Goal: Task Accomplishment & Management: Complete application form

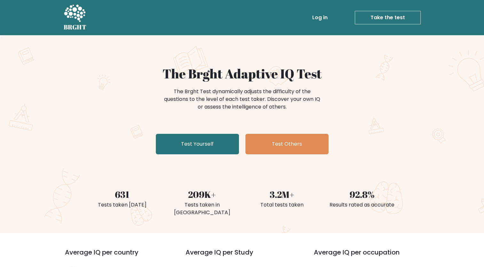
scroll to position [32, 0]
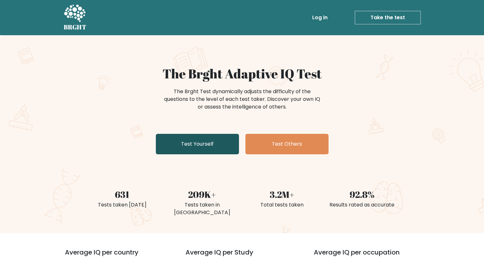
click at [217, 145] on link "Test Yourself" at bounding box center [197, 144] width 83 height 20
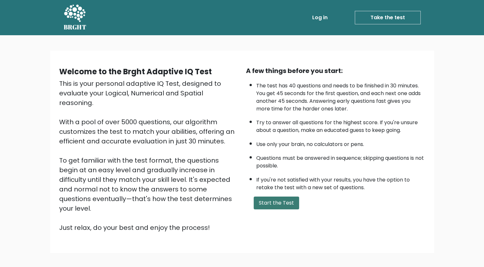
click at [275, 205] on button "Start the Test" at bounding box center [275, 202] width 45 height 13
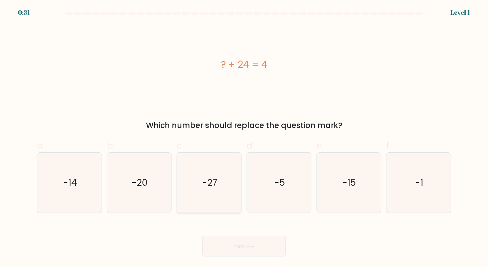
click at [215, 183] on text "-27" at bounding box center [209, 182] width 15 height 12
click at [244, 137] on input "c. -27" at bounding box center [244, 135] width 0 height 4
radio input "true"
click at [257, 246] on button "Next" at bounding box center [244, 246] width 83 height 20
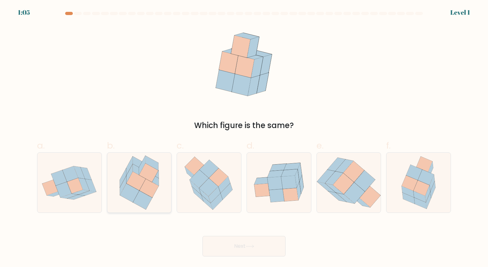
click at [155, 180] on icon at bounding box center [152, 178] width 13 height 15
click at [244, 137] on input "b." at bounding box center [244, 135] width 0 height 4
radio input "true"
click at [267, 245] on button "Next" at bounding box center [244, 246] width 83 height 20
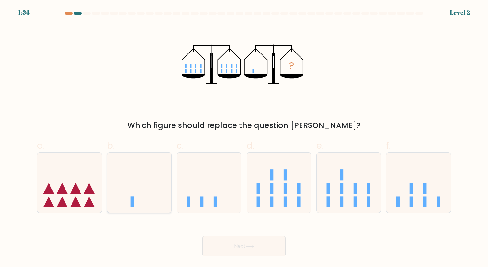
click at [138, 205] on icon at bounding box center [139, 182] width 64 height 53
click at [244, 137] on input "b." at bounding box center [244, 135] width 0 height 4
radio input "true"
click at [238, 251] on button "Next" at bounding box center [244, 246] width 83 height 20
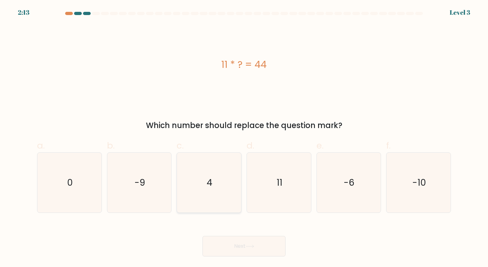
click at [195, 187] on icon "4" at bounding box center [209, 182] width 60 height 60
click at [244, 137] on input "c. 4" at bounding box center [244, 135] width 0 height 4
radio input "true"
click at [274, 247] on button "Next" at bounding box center [244, 246] width 83 height 20
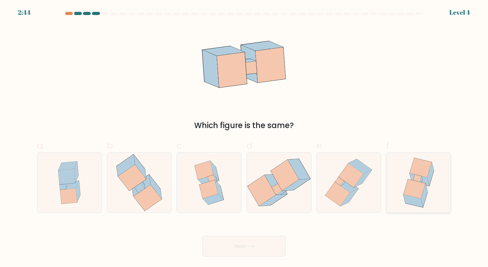
click at [419, 192] on icon at bounding box center [415, 188] width 22 height 19
click at [244, 137] on input "f." at bounding box center [244, 135] width 0 height 4
radio input "true"
click at [245, 247] on button "Next" at bounding box center [244, 246] width 83 height 20
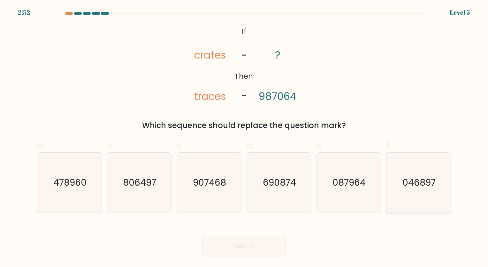
click at [415, 196] on icon "046897" at bounding box center [419, 182] width 60 height 60
click at [244, 137] on input "f. 046897" at bounding box center [244, 135] width 0 height 4
radio input "true"
click at [257, 246] on button "Next" at bounding box center [244, 246] width 83 height 20
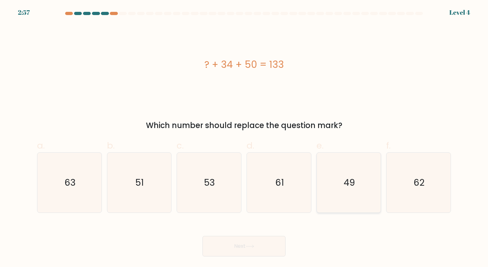
click at [341, 181] on icon "49" at bounding box center [349, 182] width 60 height 60
click at [244, 137] on input "e. 49" at bounding box center [244, 135] width 0 height 4
radio input "true"
click at [261, 242] on button "Next" at bounding box center [244, 246] width 83 height 20
click at [251, 245] on icon at bounding box center [250, 246] width 9 height 4
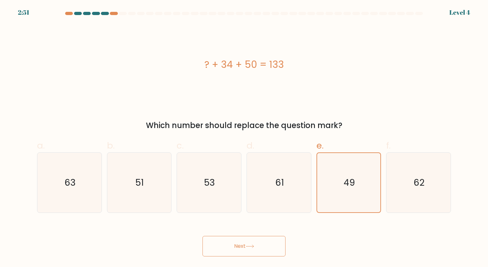
click at [253, 245] on icon at bounding box center [250, 246] width 9 height 4
click at [245, 246] on button "Next" at bounding box center [244, 246] width 83 height 20
click at [242, 246] on button "Next" at bounding box center [244, 246] width 83 height 20
click at [239, 249] on button "Next" at bounding box center [244, 246] width 83 height 20
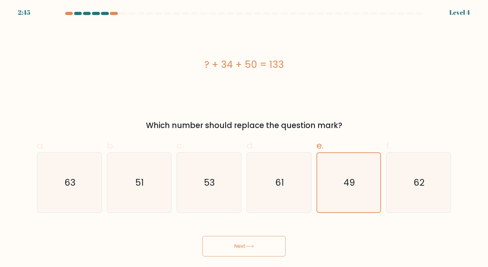
click at [239, 248] on button "Next" at bounding box center [244, 246] width 83 height 20
click at [352, 181] on text "49" at bounding box center [349, 182] width 11 height 12
click at [244, 137] on input "e. 49" at bounding box center [244, 135] width 0 height 4
click at [345, 181] on text "49" at bounding box center [349, 182] width 11 height 12
click at [244, 137] on input "e. 49" at bounding box center [244, 135] width 0 height 4
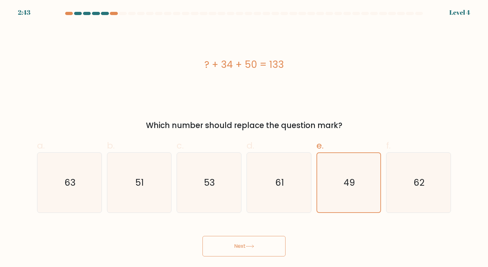
click at [241, 248] on button "Next" at bounding box center [244, 246] width 83 height 20
click at [242, 248] on button "Next" at bounding box center [244, 246] width 83 height 20
click at [243, 248] on button "Next" at bounding box center [244, 246] width 83 height 20
click at [268, 243] on button "Next" at bounding box center [244, 246] width 83 height 20
click at [266, 244] on button "Next" at bounding box center [244, 246] width 83 height 20
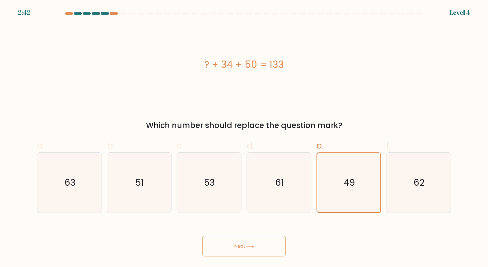
click at [266, 244] on button "Next" at bounding box center [244, 246] width 83 height 20
click at [248, 246] on icon at bounding box center [250, 245] width 8 height 3
click at [340, 189] on icon "49" at bounding box center [348, 182] width 59 height 59
click at [244, 137] on input "e. 49" at bounding box center [244, 135] width 0 height 4
click at [400, 190] on icon "62" at bounding box center [419, 182] width 60 height 60
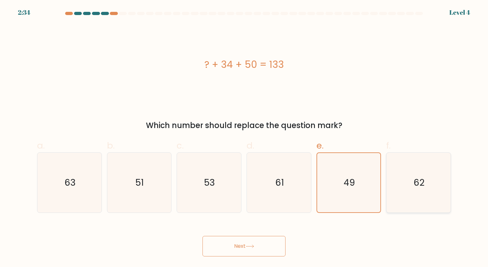
click at [244, 137] on input "f. 62" at bounding box center [244, 135] width 0 height 4
radio input "true"
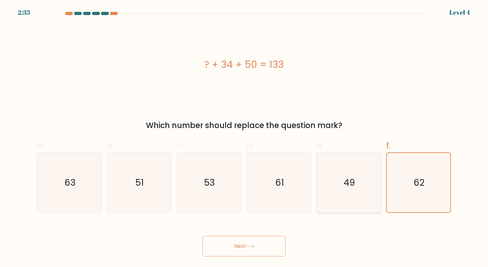
click at [355, 183] on text "49" at bounding box center [349, 182] width 11 height 12
click at [244, 137] on input "e. 49" at bounding box center [244, 135] width 0 height 4
radio input "true"
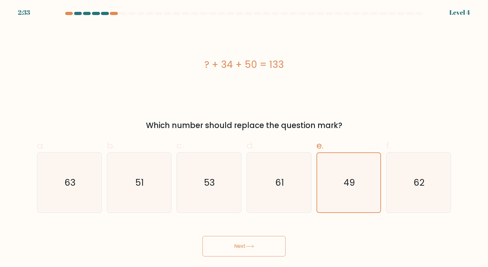
click at [240, 246] on button "Next" at bounding box center [244, 246] width 83 height 20
click at [256, 246] on button "Next" at bounding box center [244, 246] width 83 height 20
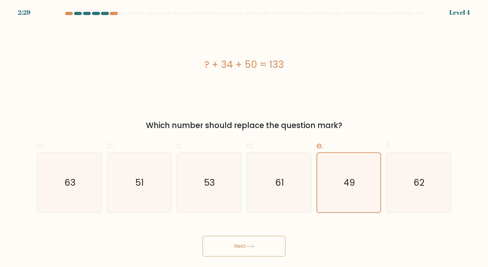
click at [251, 246] on icon at bounding box center [250, 246] width 9 height 4
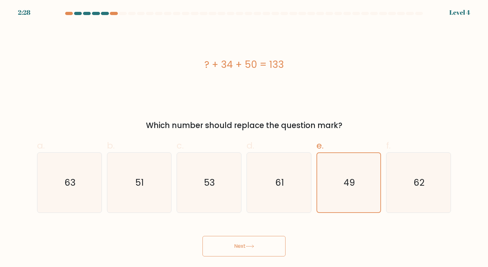
click at [251, 246] on icon at bounding box center [250, 246] width 9 height 4
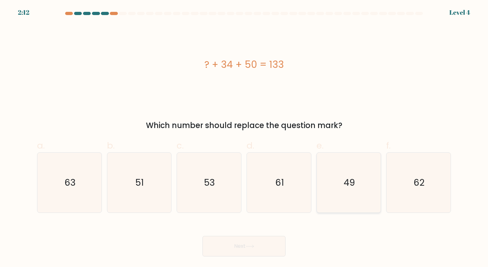
click at [340, 183] on icon "49" at bounding box center [349, 182] width 60 height 60
click at [244, 137] on input "e. 49" at bounding box center [244, 135] width 0 height 4
radio input "true"
click at [255, 241] on button "Next" at bounding box center [244, 246] width 83 height 20
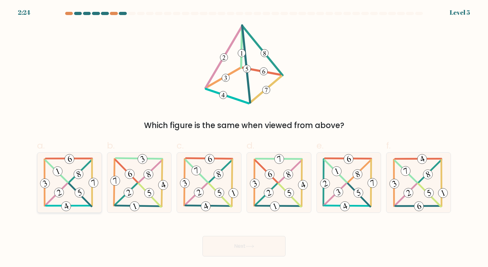
click at [64, 176] on icon at bounding box center [69, 182] width 61 height 60
click at [244, 137] on input "a." at bounding box center [244, 135] width 0 height 4
radio input "true"
click at [265, 251] on button "Next" at bounding box center [244, 246] width 83 height 20
click at [254, 245] on icon at bounding box center [250, 245] width 8 height 3
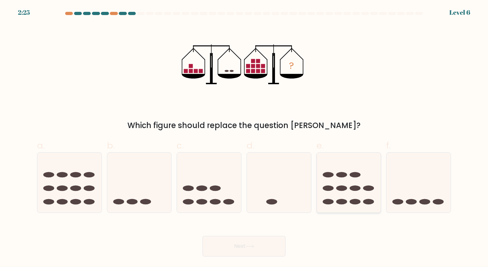
click at [342, 189] on ellipse at bounding box center [341, 187] width 11 height 5
click at [244, 137] on input "e." at bounding box center [244, 135] width 0 height 4
radio input "true"
click at [246, 247] on button "Next" at bounding box center [244, 246] width 83 height 20
click at [261, 249] on button "Next" at bounding box center [244, 246] width 83 height 20
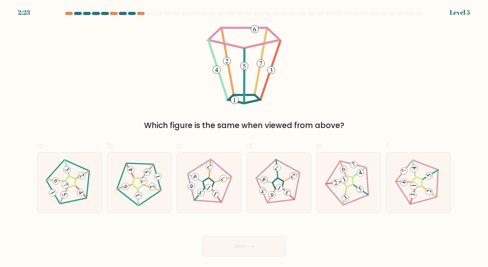
click at [254, 246] on icon at bounding box center [250, 245] width 8 height 3
click at [345, 189] on icon at bounding box center [349, 182] width 48 height 48
click at [244, 137] on input "e." at bounding box center [244, 135] width 0 height 4
radio input "true"
click at [238, 249] on button "Next" at bounding box center [244, 246] width 83 height 20
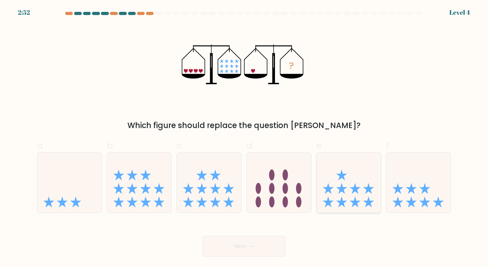
click at [363, 195] on icon at bounding box center [349, 182] width 64 height 53
click at [244, 137] on input "e." at bounding box center [244, 135] width 0 height 4
radio input "true"
click at [248, 245] on icon at bounding box center [250, 246] width 9 height 4
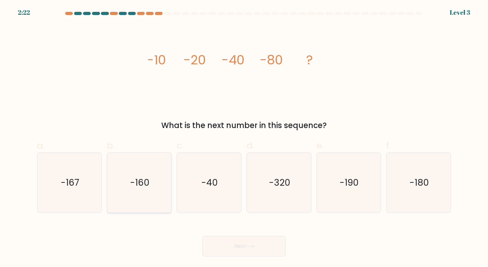
click at [144, 182] on text "-160" at bounding box center [139, 182] width 19 height 12
click at [244, 137] on input "b. -160" at bounding box center [244, 135] width 0 height 4
radio input "true"
click at [246, 244] on button "Next" at bounding box center [244, 246] width 83 height 20
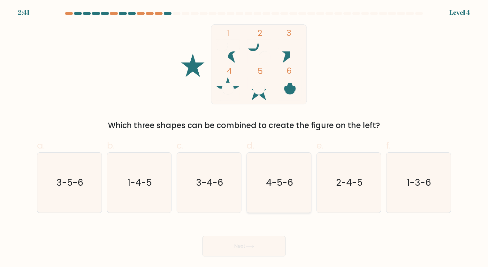
click at [272, 176] on text "4-5-6" at bounding box center [279, 182] width 27 height 12
click at [244, 137] on input "d. 4-5-6" at bounding box center [244, 135] width 0 height 4
radio input "true"
click at [231, 251] on button "Next" at bounding box center [244, 246] width 83 height 20
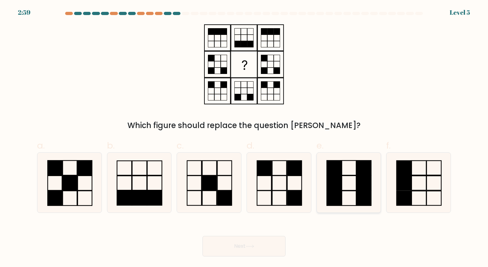
click at [365, 190] on rect at bounding box center [364, 182] width 14 height 15
click at [244, 137] on input "e." at bounding box center [244, 135] width 0 height 4
radio input "true"
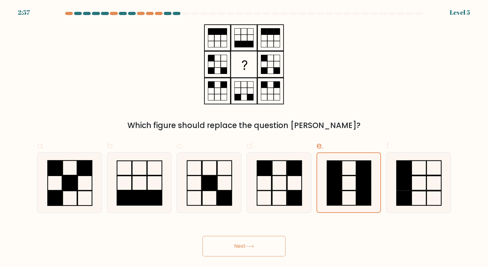
click at [250, 247] on icon at bounding box center [250, 246] width 9 height 4
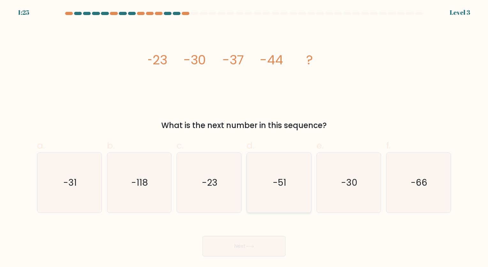
click at [281, 177] on text "-51" at bounding box center [279, 182] width 13 height 12
click at [244, 137] on input "d. -51" at bounding box center [244, 135] width 0 height 4
radio input "true"
click at [265, 239] on button "Next" at bounding box center [244, 246] width 83 height 20
click at [264, 240] on button "Next" at bounding box center [244, 246] width 83 height 20
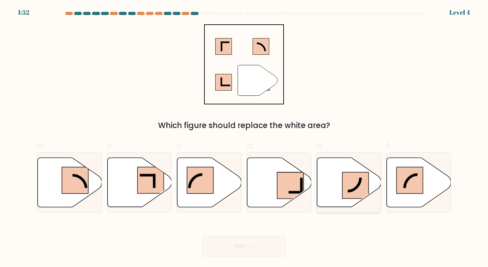
click at [363, 186] on rect at bounding box center [356, 185] width 27 height 27
click at [244, 137] on input "e." at bounding box center [244, 135] width 0 height 4
radio input "true"
click at [252, 244] on button "Next" at bounding box center [244, 246] width 83 height 20
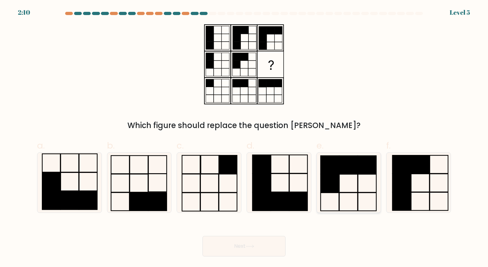
click at [342, 175] on icon at bounding box center [349, 182] width 60 height 60
click at [244, 137] on input "e." at bounding box center [244, 135] width 0 height 4
radio input "true"
click at [235, 250] on button "Next" at bounding box center [244, 246] width 83 height 20
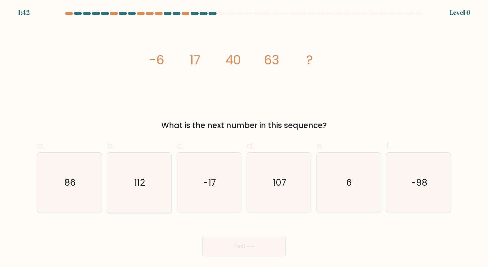
click at [155, 173] on icon "112" at bounding box center [139, 182] width 60 height 60
click at [244, 137] on input "b. 112" at bounding box center [244, 135] width 0 height 4
radio input "true"
click at [257, 239] on button "Next" at bounding box center [244, 246] width 83 height 20
click at [259, 245] on button "Next" at bounding box center [244, 246] width 83 height 20
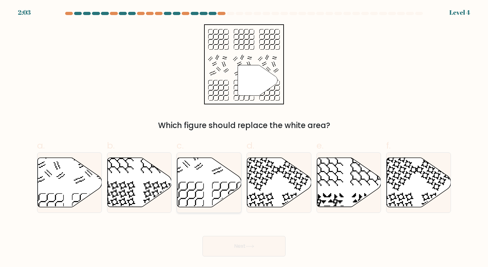
click at [212, 184] on icon at bounding box center [209, 182] width 64 height 49
click at [244, 137] on input "c." at bounding box center [244, 135] width 0 height 4
radio input "true"
click at [252, 250] on button "Next" at bounding box center [244, 246] width 83 height 20
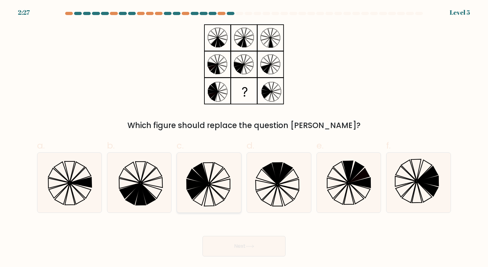
click at [210, 209] on icon at bounding box center [209, 182] width 60 height 60
click at [244, 137] on input "c." at bounding box center [244, 135] width 0 height 4
radio input "true"
click at [244, 249] on button "Next" at bounding box center [244, 246] width 83 height 20
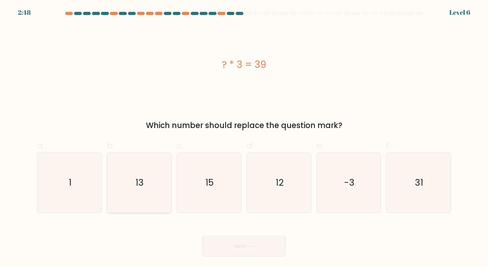
click at [151, 180] on icon "13" at bounding box center [139, 182] width 60 height 60
click at [244, 137] on input "b. 13" at bounding box center [244, 135] width 0 height 4
radio input "true"
click at [262, 238] on button "Next" at bounding box center [244, 246] width 83 height 20
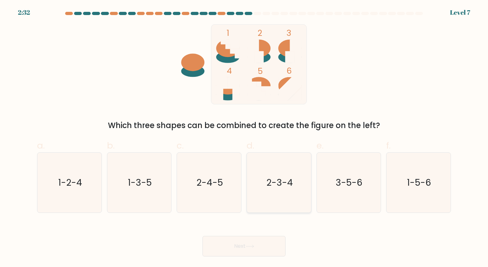
click at [281, 174] on icon "2-3-4" at bounding box center [279, 182] width 60 height 60
click at [244, 137] on input "d. 2-3-4" at bounding box center [244, 135] width 0 height 4
radio input "true"
click at [261, 248] on button "Next" at bounding box center [244, 246] width 83 height 20
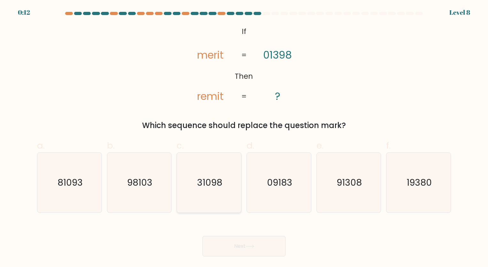
click at [206, 177] on text "31098" at bounding box center [209, 182] width 25 height 12
click at [244, 137] on input "c. 31098" at bounding box center [244, 135] width 0 height 4
radio input "true"
click at [252, 242] on button "Next" at bounding box center [244, 246] width 83 height 20
click at [253, 246] on icon at bounding box center [250, 245] width 8 height 3
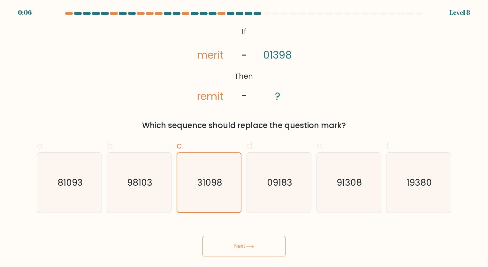
click at [251, 244] on button "Next" at bounding box center [244, 246] width 83 height 20
click at [251, 243] on button "Next" at bounding box center [244, 246] width 83 height 20
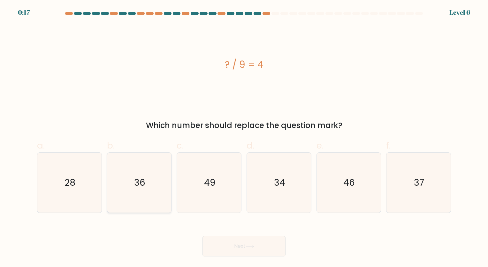
click at [156, 198] on icon "36" at bounding box center [139, 182] width 60 height 60
click at [244, 137] on input "b. 36" at bounding box center [244, 135] width 0 height 4
radio input "true"
click at [267, 245] on button "Next" at bounding box center [244, 246] width 83 height 20
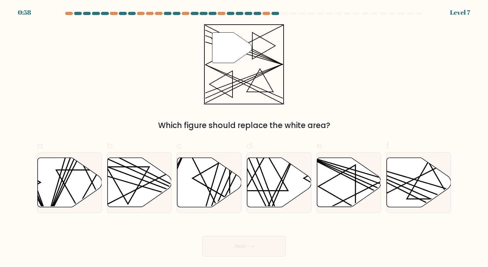
click at [252, 243] on button "Next" at bounding box center [244, 246] width 83 height 20
click at [190, 185] on icon at bounding box center [209, 182] width 64 height 49
click at [244, 137] on input "c." at bounding box center [244, 135] width 0 height 4
radio input "true"
click at [263, 251] on button "Next" at bounding box center [244, 246] width 83 height 20
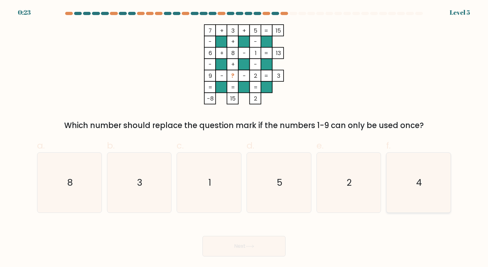
click at [402, 181] on icon "4" at bounding box center [419, 182] width 60 height 60
click at [244, 137] on input "f. 4" at bounding box center [244, 135] width 0 height 4
radio input "true"
click at [243, 245] on button "Next" at bounding box center [244, 246] width 83 height 20
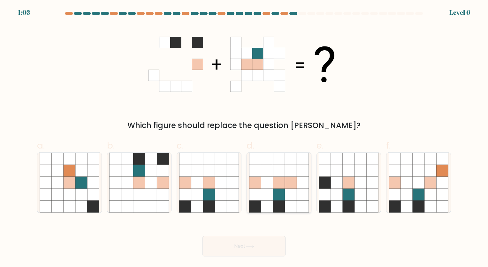
click at [266, 186] on icon at bounding box center [267, 182] width 12 height 12
click at [244, 137] on input "d." at bounding box center [244, 135] width 0 height 4
radio input "true"
click at [258, 246] on button "Next" at bounding box center [244, 246] width 83 height 20
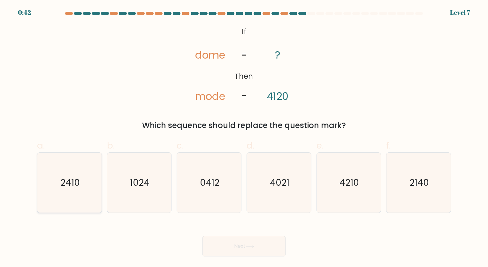
click at [79, 184] on text "2410" at bounding box center [69, 182] width 19 height 12
click at [244, 137] on input "a. 2410" at bounding box center [244, 135] width 0 height 4
radio input "true"
click at [249, 246] on icon at bounding box center [250, 246] width 9 height 4
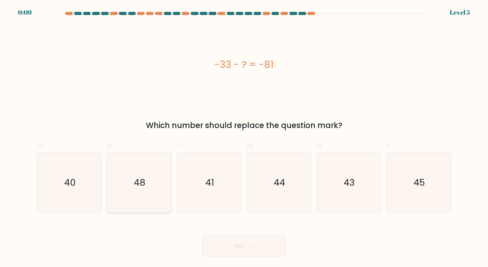
click at [132, 173] on icon "48" at bounding box center [139, 182] width 60 height 60
click at [244, 137] on input "b. 48" at bounding box center [244, 135] width 0 height 4
radio input "true"
click at [279, 250] on button "Next" at bounding box center [244, 246] width 83 height 20
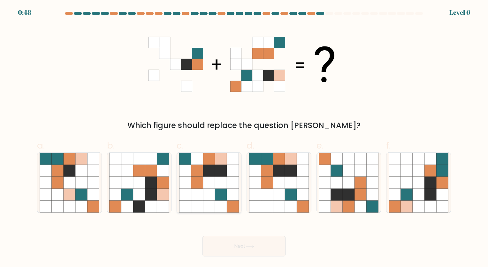
click at [217, 172] on icon at bounding box center [221, 170] width 12 height 12
click at [244, 137] on input "c." at bounding box center [244, 135] width 0 height 4
radio input "true"
click at [261, 246] on button "Next" at bounding box center [244, 246] width 83 height 20
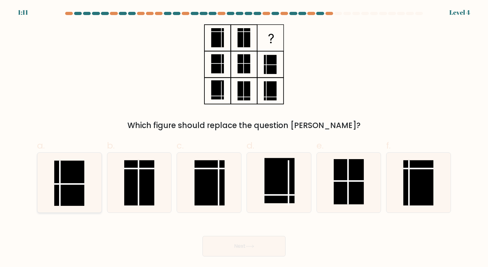
click at [78, 176] on rect at bounding box center [69, 182] width 30 height 45
click at [244, 137] on input "a." at bounding box center [244, 135] width 0 height 4
radio input "true"
click at [418, 190] on rect at bounding box center [419, 182] width 30 height 45
click at [244, 137] on input "f." at bounding box center [244, 135] width 0 height 4
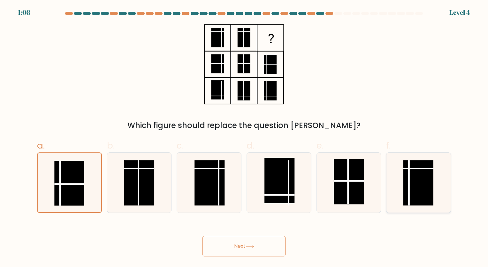
radio input "true"
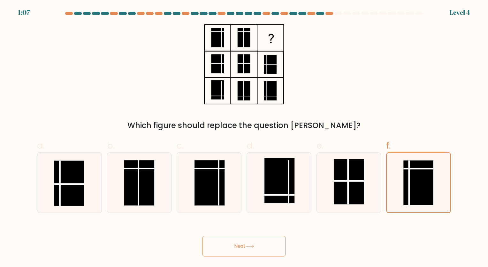
click at [254, 249] on button "Next" at bounding box center [244, 246] width 83 height 20
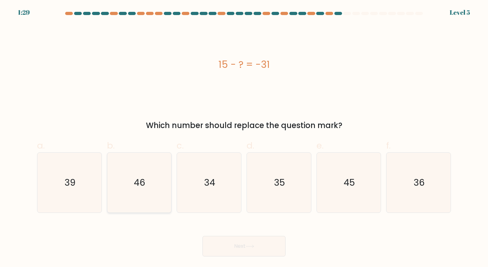
click at [145, 186] on text "46" at bounding box center [140, 182] width 12 height 12
click at [244, 137] on input "b. 46" at bounding box center [244, 135] width 0 height 4
radio input "true"
click at [264, 245] on button "Next" at bounding box center [244, 246] width 83 height 20
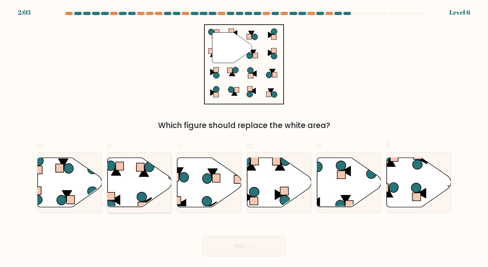
click at [123, 166] on rect at bounding box center [120, 166] width 8 height 8
click at [244, 137] on input "b." at bounding box center [244, 135] width 0 height 4
radio input "true"
click at [256, 254] on button "Next" at bounding box center [244, 246] width 83 height 20
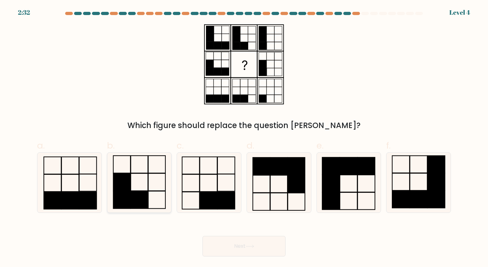
click at [133, 189] on icon at bounding box center [139, 182] width 60 height 60
click at [244, 137] on input "b." at bounding box center [244, 135] width 0 height 4
radio input "true"
click at [239, 251] on button "Next" at bounding box center [244, 246] width 83 height 20
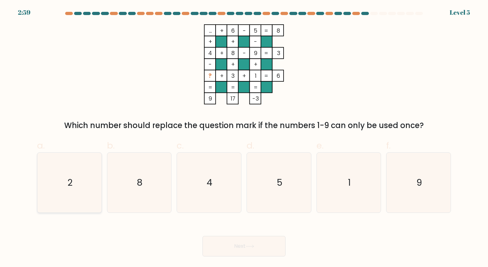
click at [74, 183] on icon "2" at bounding box center [70, 182] width 60 height 60
click at [244, 137] on input "a. 2" at bounding box center [244, 135] width 0 height 4
radio input "true"
click at [233, 246] on button "Next" at bounding box center [244, 246] width 83 height 20
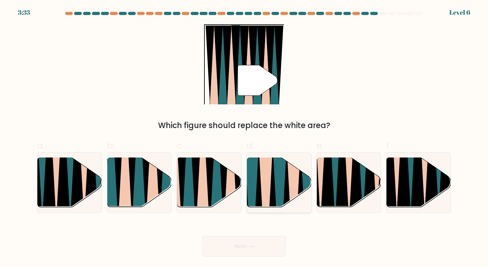
click at [256, 192] on icon at bounding box center [252, 209] width 14 height 128
click at [244, 137] on input "d." at bounding box center [244, 135] width 0 height 4
radio input "true"
click at [245, 252] on button "Next" at bounding box center [244, 246] width 83 height 20
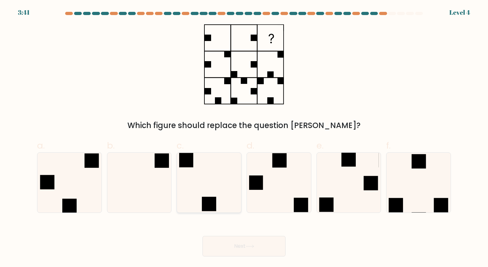
click at [193, 179] on icon at bounding box center [209, 182] width 60 height 60
click at [244, 137] on input "c." at bounding box center [244, 135] width 0 height 4
radio input "true"
click at [263, 242] on button "Next" at bounding box center [244, 246] width 83 height 20
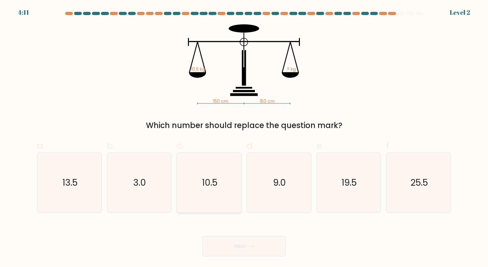
click at [214, 192] on icon "10.5" at bounding box center [209, 182] width 60 height 60
click at [244, 137] on input "c. 10.5" at bounding box center [244, 135] width 0 height 4
radio input "true"
click at [272, 256] on body "4:11 Level 2" at bounding box center [244, 133] width 488 height 267
click at [270, 251] on button "Next" at bounding box center [244, 246] width 83 height 20
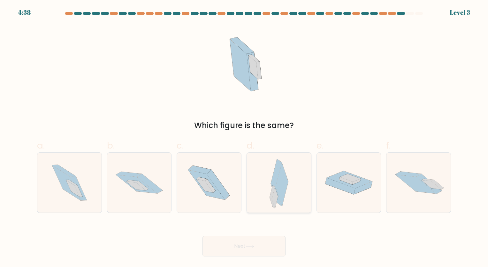
click at [286, 185] on icon at bounding box center [282, 183] width 12 height 43
click at [244, 137] on input "d." at bounding box center [244, 135] width 0 height 4
radio input "true"
click at [236, 241] on button "Next" at bounding box center [244, 246] width 83 height 20
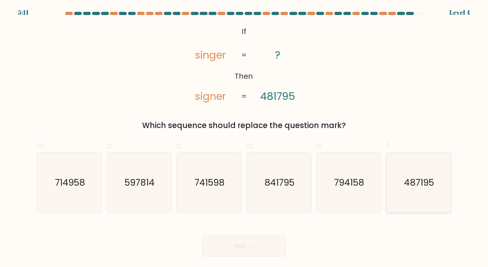
click at [417, 182] on text "487195" at bounding box center [419, 182] width 30 height 12
click at [244, 137] on input "f. 487195" at bounding box center [244, 135] width 0 height 4
radio input "true"
click at [245, 246] on button "Next" at bounding box center [244, 246] width 83 height 20
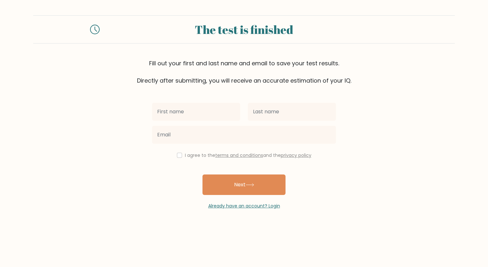
click at [176, 103] on input "text" at bounding box center [196, 112] width 88 height 18
type input "[PERSON_NAME]"
type input "Repalda"
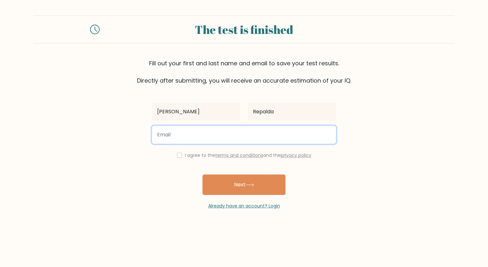
click at [198, 138] on input "email" at bounding box center [244, 135] width 184 height 18
type input "janekete.repalda0214@gmail.com"
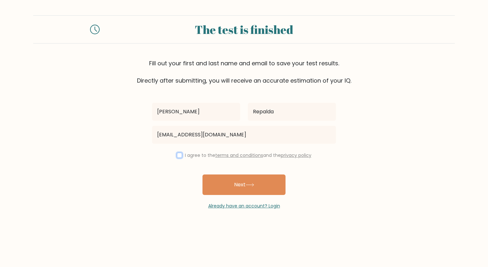
click at [180, 154] on input "checkbox" at bounding box center [179, 154] width 5 height 5
checkbox input "true"
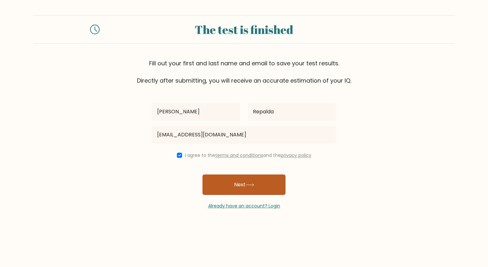
click at [230, 190] on button "Next" at bounding box center [244, 184] width 83 height 20
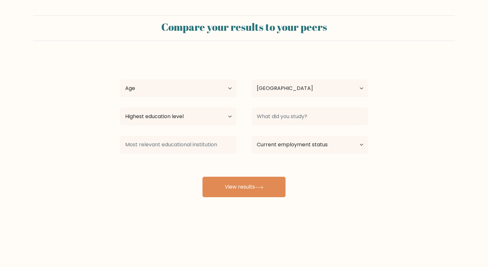
select select "PH"
click at [229, 87] on select "Age Under [DEMOGRAPHIC_DATA] [DEMOGRAPHIC_DATA] [DEMOGRAPHIC_DATA] [DEMOGRAPHIC…" at bounding box center [178, 88] width 116 height 18
select select "35_44"
click at [120, 79] on select "Age Under [DEMOGRAPHIC_DATA] [DEMOGRAPHIC_DATA] [DEMOGRAPHIC_DATA] [DEMOGRAPHIC…" at bounding box center [178, 88] width 116 height 18
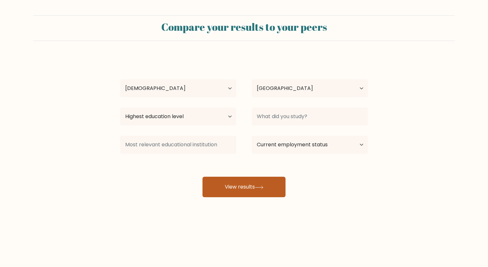
click at [252, 186] on button "View results" at bounding box center [244, 186] width 83 height 20
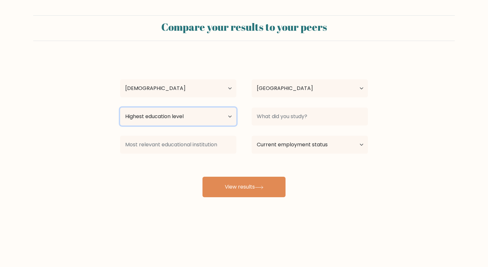
click at [226, 114] on select "Highest education level No schooling Primary Lower Secondary Upper Secondary Oc…" at bounding box center [178, 116] width 116 height 18
select select "upper_secondary"
click at [120, 107] on select "Highest education level No schooling Primary Lower Secondary Upper Secondary Oc…" at bounding box center [178, 116] width 116 height 18
click at [267, 197] on div "Compare your results to your peers [PERSON_NAME] Repalda Age Under [DEMOGRAPHIC…" at bounding box center [244, 121] width 488 height 242
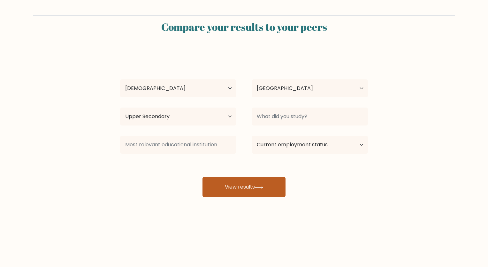
click at [266, 191] on button "View results" at bounding box center [244, 186] width 83 height 20
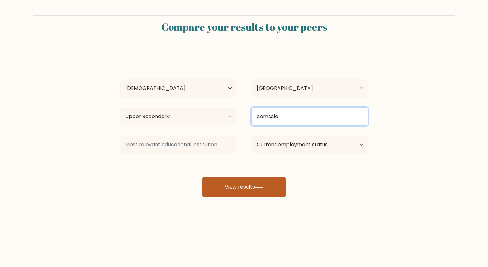
type input "comscie"
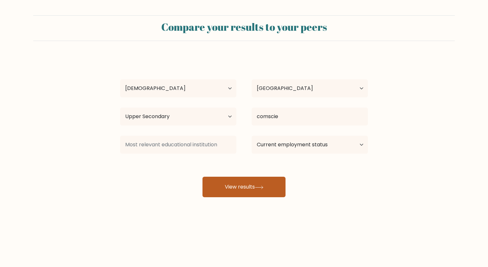
click at [275, 184] on button "View results" at bounding box center [244, 186] width 83 height 20
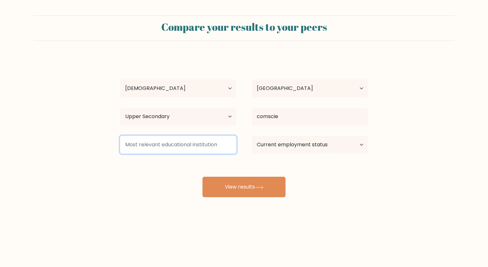
click at [158, 143] on input at bounding box center [178, 144] width 116 height 18
click at [147, 140] on input at bounding box center [178, 144] width 116 height 18
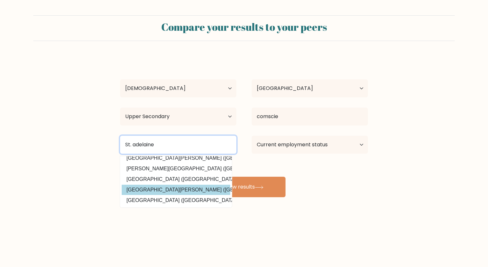
scroll to position [62, 0]
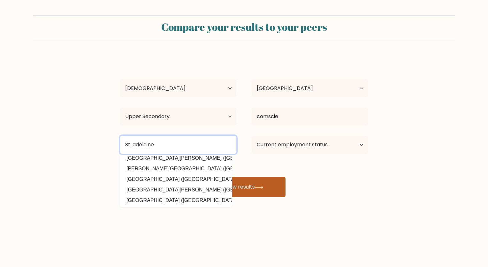
type input "St. adelaine"
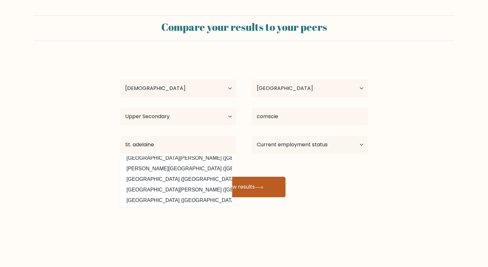
click at [256, 188] on button "View results" at bounding box center [244, 186] width 83 height 20
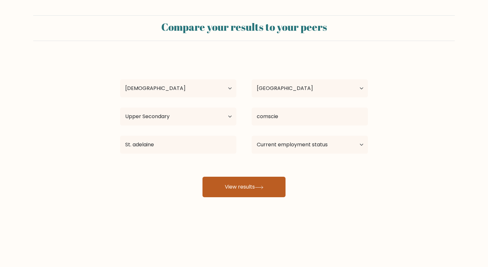
click at [249, 183] on button "View results" at bounding box center [244, 186] width 83 height 20
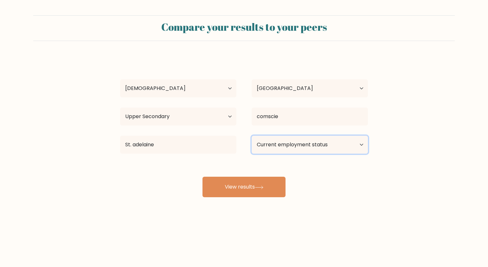
click at [359, 143] on select "Current employment status Employed Student Retired Other / prefer not to answer" at bounding box center [310, 144] width 116 height 18
select select "other"
click at [252, 135] on select "Current employment status Employed Student Retired Other / prefer not to answer" at bounding box center [310, 144] width 116 height 18
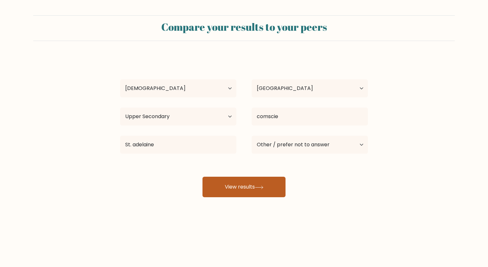
click at [266, 190] on button "View results" at bounding box center [244, 186] width 83 height 20
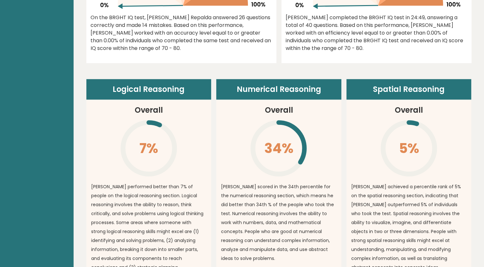
scroll to position [382, 0]
